Goal: Share content

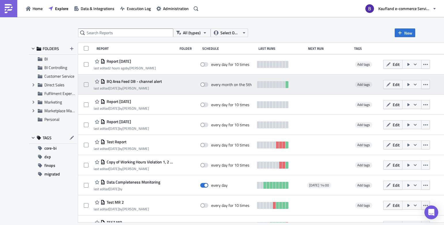
drag, startPoint x: 172, startPoint y: 82, endPoint x: 104, endPoint y: 83, distance: 67.4
click at [104, 83] on div "BQ Area Feed DB - channel alert last edited [DATE] by [PERSON_NAME]" at bounding box center [134, 85] width 81 height 12
click at [390, 86] on icon "button" at bounding box center [388, 84] width 5 height 5
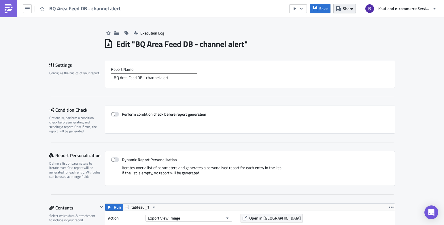
click at [346, 10] on span "Share" at bounding box center [348, 8] width 10 height 6
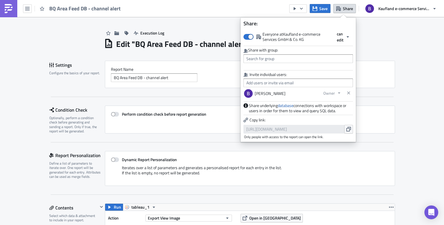
click at [257, 121] on p "Copy link:" at bounding box center [297, 120] width 109 height 7
click at [350, 131] on icon "button" at bounding box center [348, 129] width 5 height 5
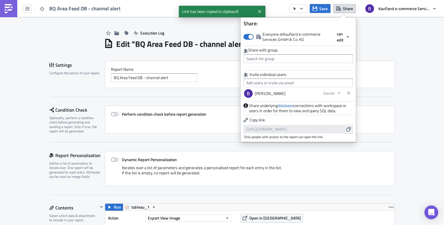
drag, startPoint x: 393, startPoint y: 63, endPoint x: 353, endPoint y: 31, distance: 51.1
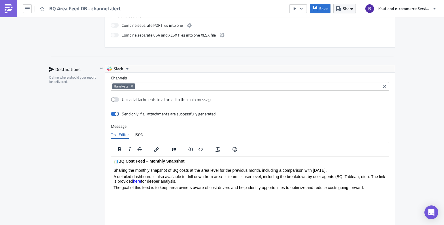
scroll to position [404, 0]
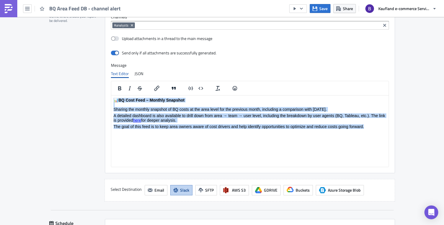
drag, startPoint x: 367, startPoint y: 127, endPoint x: 106, endPoint y: 94, distance: 263.8
click at [111, 95] on html "📊 BQ Cost Feed – Monthly Snapshot Sharing the monthly snapshot of BQ costs at t…" at bounding box center [249, 113] width 277 height 36
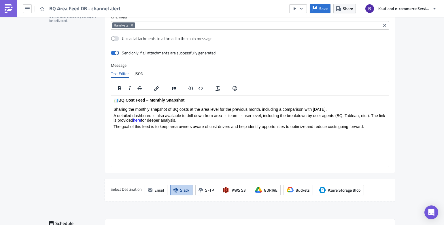
click at [240, 131] on html "📊 BQ Cost Feed – Monthly Snapshot Sharing the monthly snapshot of BQ costs at t…" at bounding box center [249, 113] width 277 height 36
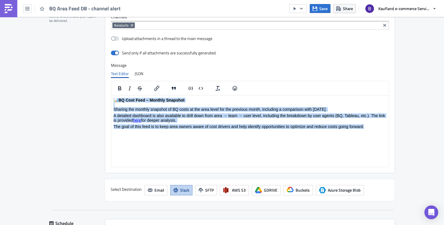
drag, startPoint x: 368, startPoint y: 128, endPoint x: 80, endPoint y: 97, distance: 289.6
click at [111, 97] on html "📊 BQ Cost Feed – Monthly Snapshot Sharing the monthly snapshot of BQ costs at t…" at bounding box center [249, 113] width 277 height 36
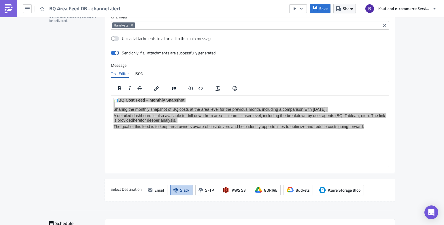
click at [52, 112] on div "Destinations Define where should your report be delivered." at bounding box center [73, 103] width 49 height 198
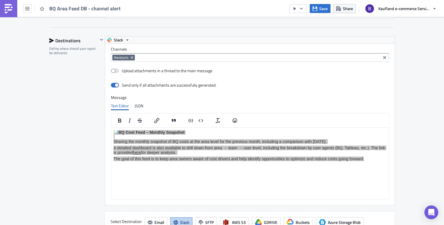
scroll to position [479, 0]
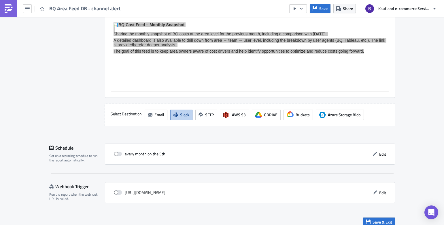
drag, startPoint x: 123, startPoint y: 155, endPoint x: 166, endPoint y: 154, distance: 42.9
click at [166, 153] on div "every month on the 5th Edit" at bounding box center [250, 154] width 278 height 9
drag, startPoint x: 157, startPoint y: 155, endPoint x: 163, endPoint y: 154, distance: 6.7
click at [163, 154] on div "every month on the 5th Edit" at bounding box center [250, 154] width 278 height 9
drag, startPoint x: 87, startPoint y: 7, endPoint x: 136, endPoint y: 8, distance: 49.2
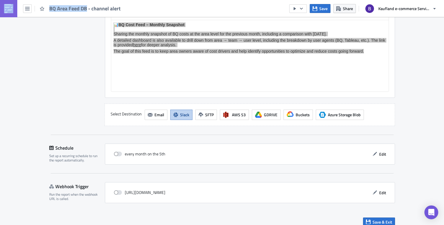
click at [136, 8] on div "BQ Area Feed DB - channel alert Save Share Kaufland e-commerce Services GmbH & …" at bounding box center [222, 8] width 444 height 17
click at [75, 56] on div "Destinations Define where should your report be delivered." at bounding box center [73, 28] width 49 height 198
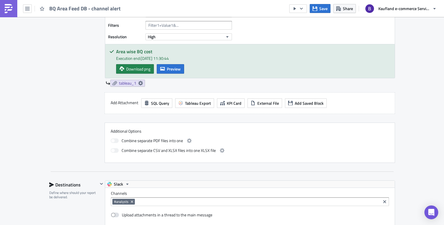
scroll to position [344, 0]
